Goal: Navigation & Orientation: Go to known website

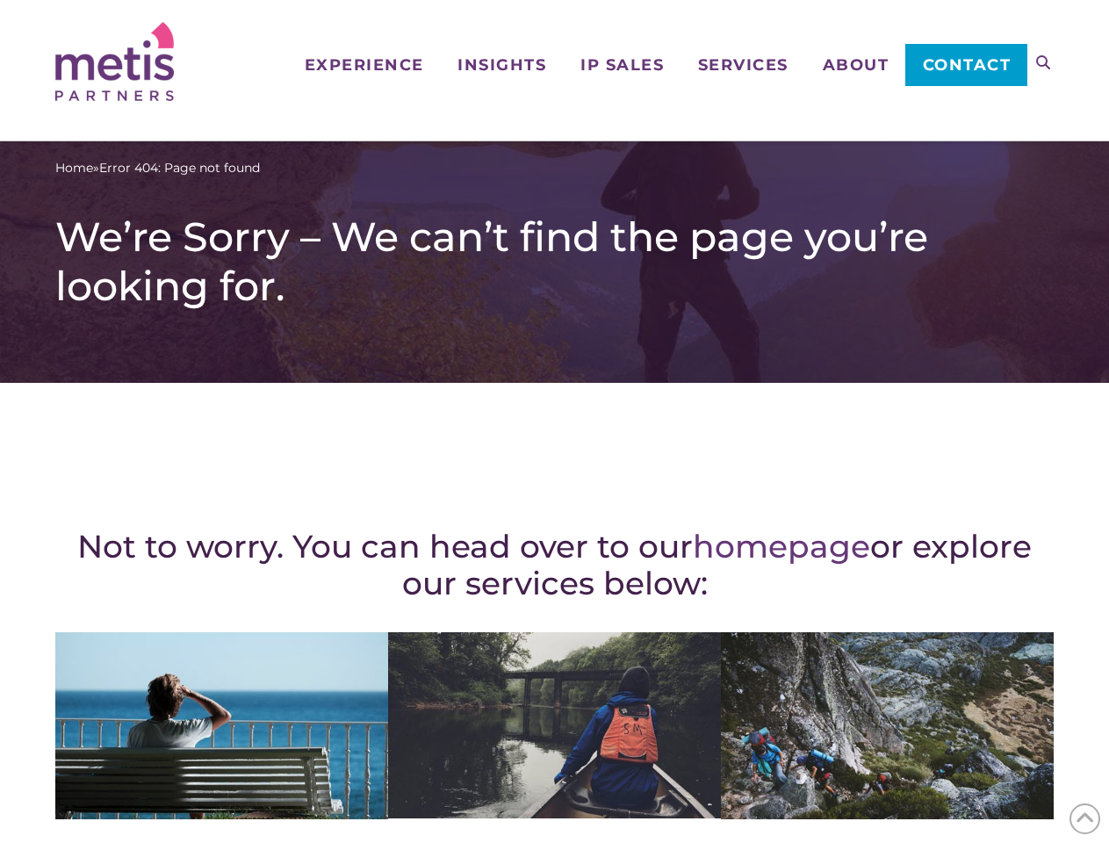
click at [554, 422] on div "Not to worry. You can head over to our homepage or explore our services below: …" at bounding box center [554, 768] width 999 height 700
click at [1043, 62] on icon at bounding box center [1043, 62] width 14 height 14
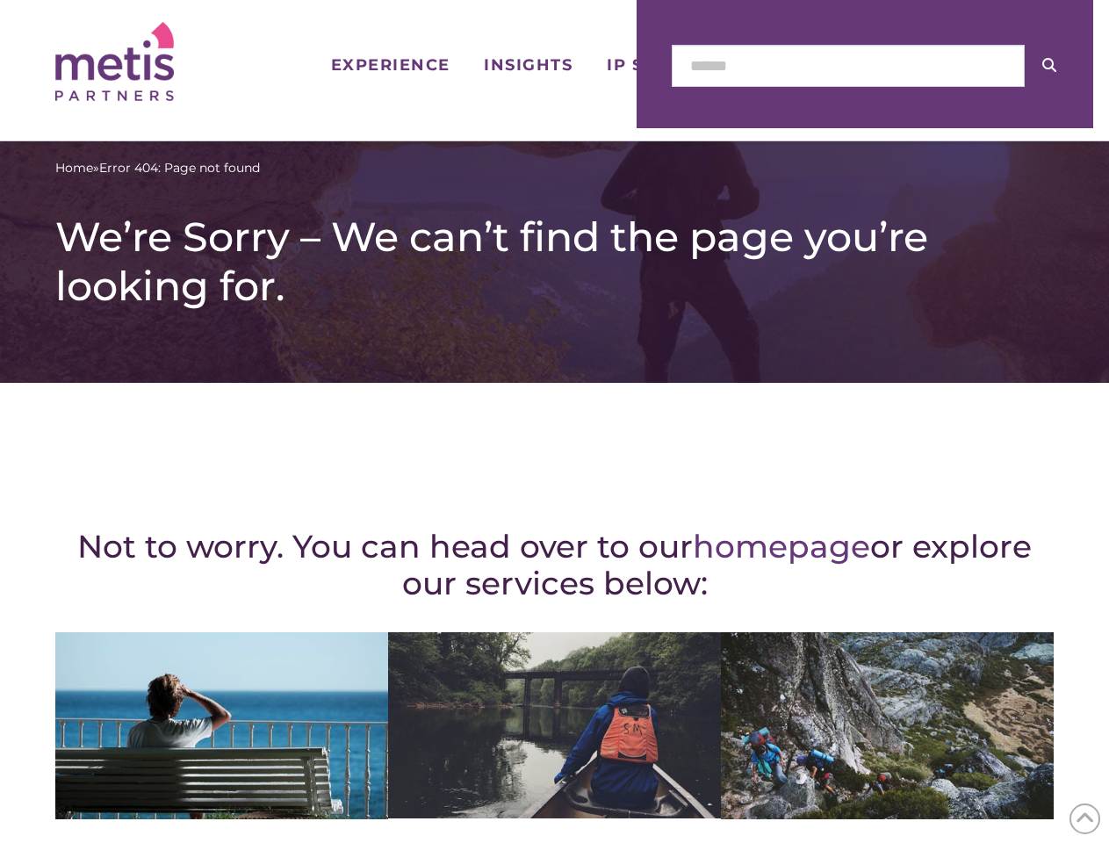
click at [1085, 819] on icon at bounding box center [1085, 818] width 19 height 27
